Goal: Find specific page/section: Find specific page/section

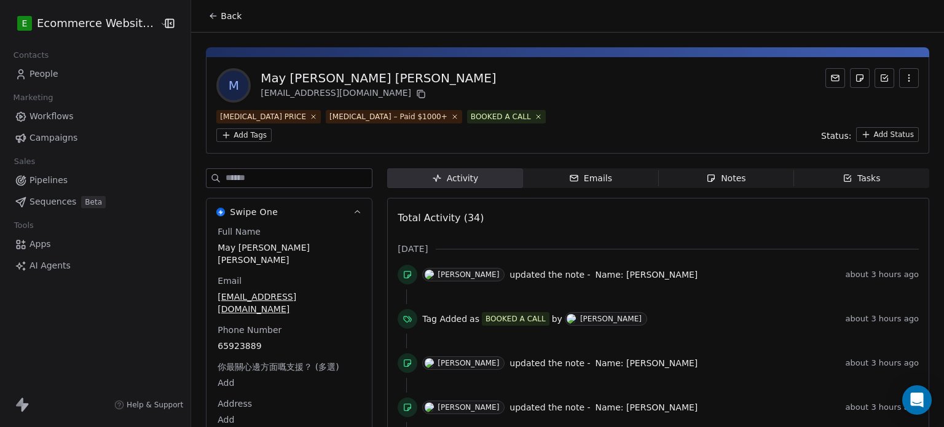
click at [692, 168] on span "Notes Notes" at bounding box center [726, 178] width 135 height 20
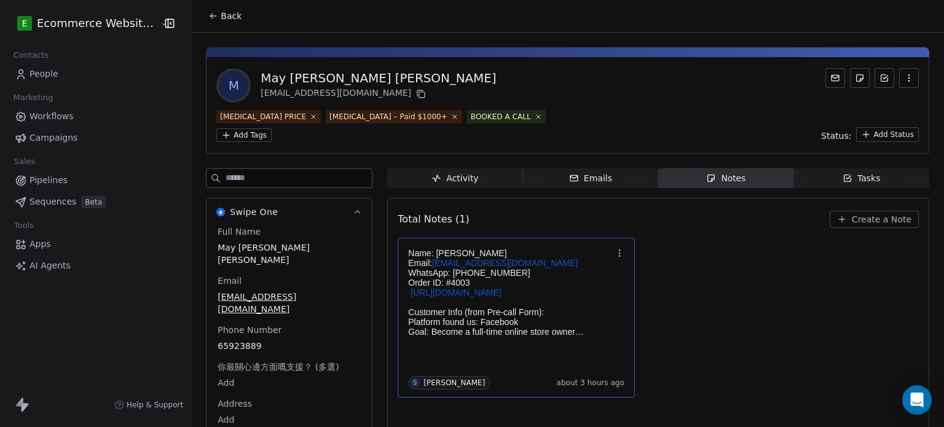
click at [590, 288] on p "[URL][DOMAIN_NAME]" at bounding box center [510, 293] width 204 height 10
click at [797, 81] on div at bounding box center [472, 213] width 944 height 427
click at [221, 10] on span "Back" at bounding box center [231, 16] width 21 height 12
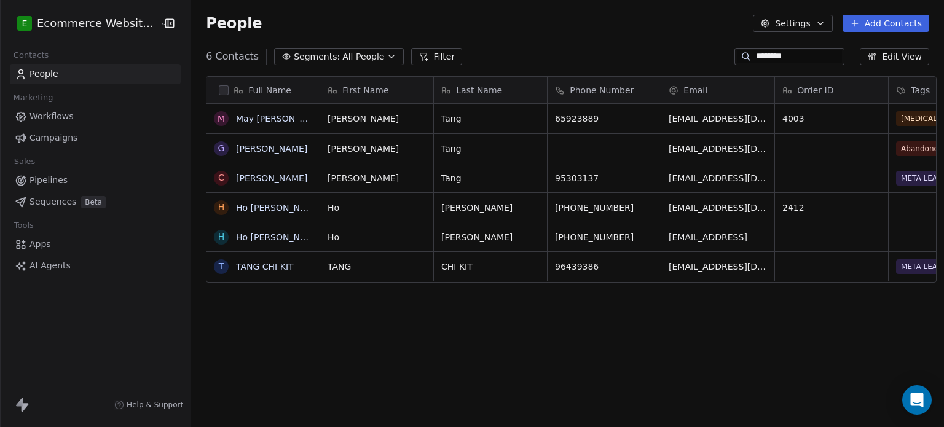
scroll to position [366, 751]
click at [61, 182] on span "Pipelines" at bounding box center [49, 180] width 38 height 13
